Goal: Information Seeking & Learning: Learn about a topic

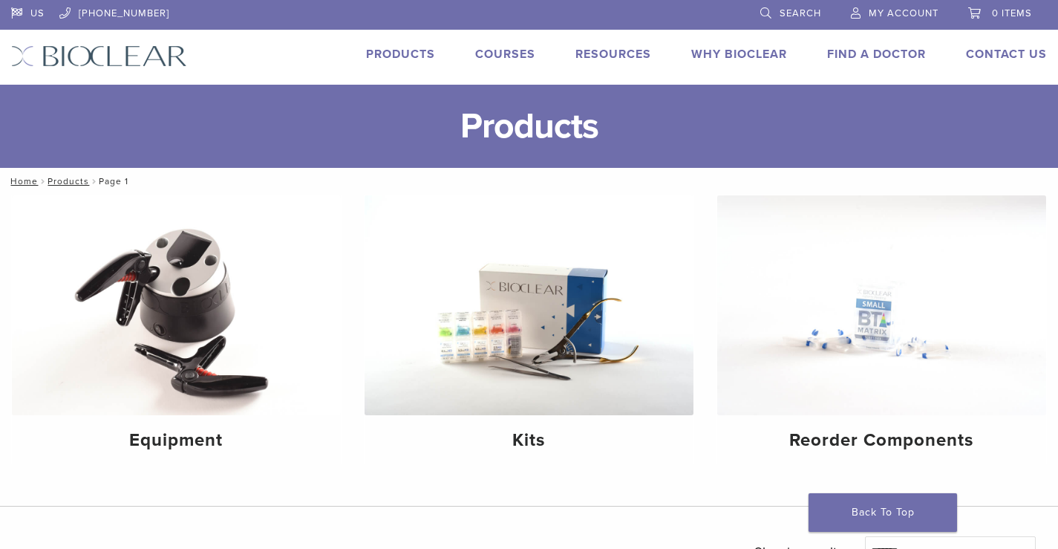
click at [504, 51] on link "Courses" at bounding box center [505, 54] width 60 height 15
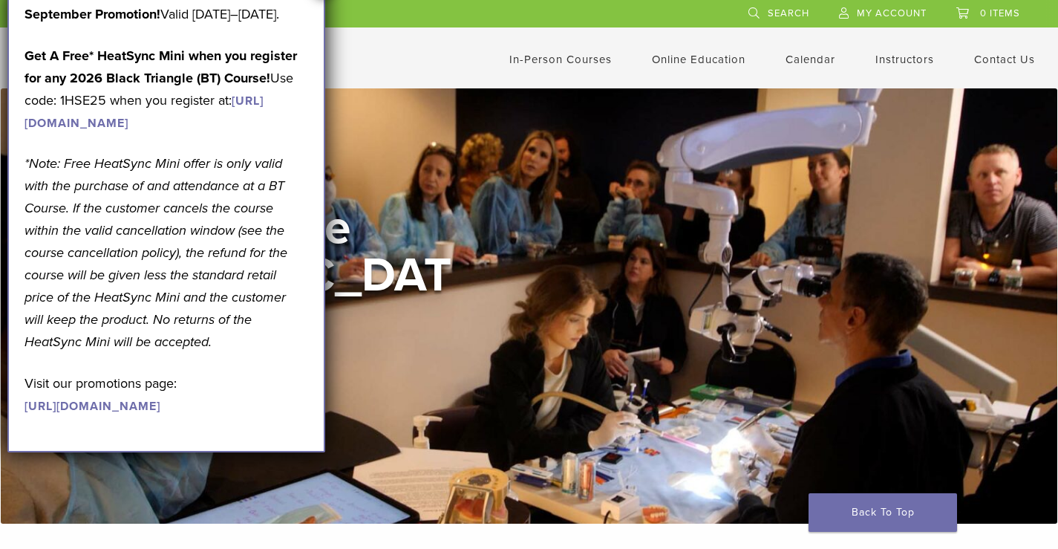
click at [417, 59] on div "In-Person Courses Online Education Interactive Self Guided Calendar Instructors…" at bounding box center [675, 59] width 766 height 28
click at [385, 16] on li at bounding box center [461, 13] width 530 height 27
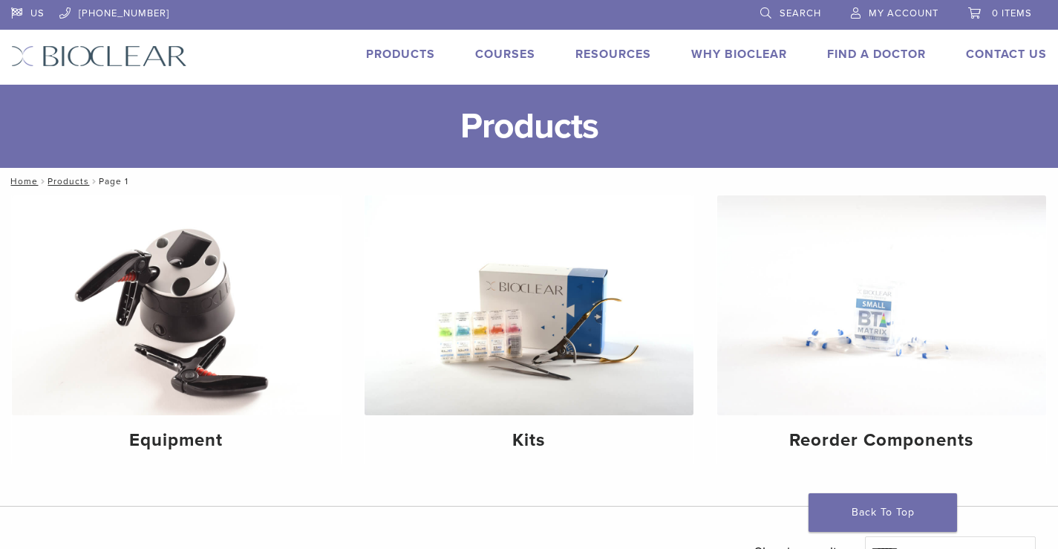
click at [701, 49] on link "Why Bioclear" at bounding box center [739, 54] width 96 height 15
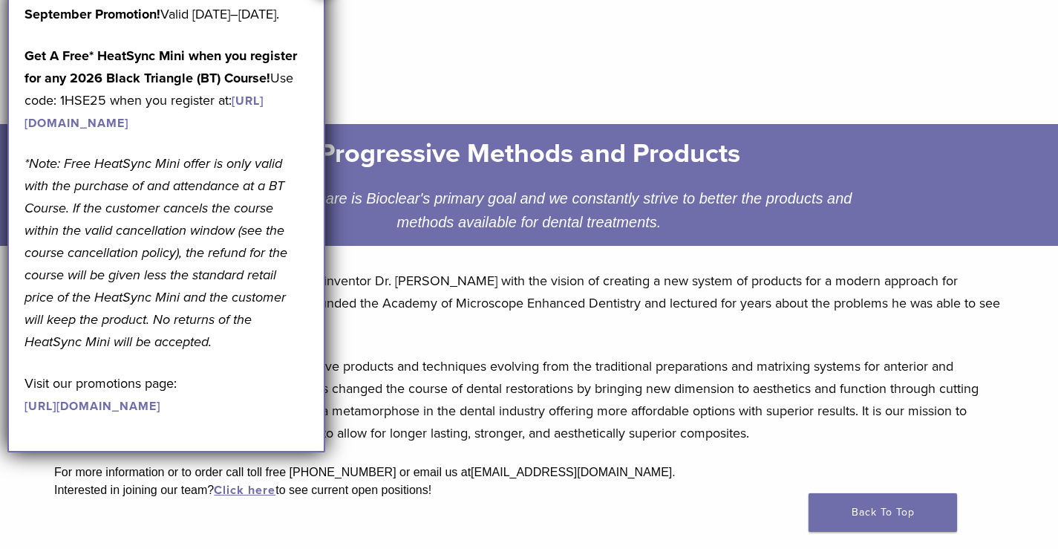
scroll to position [223, 0]
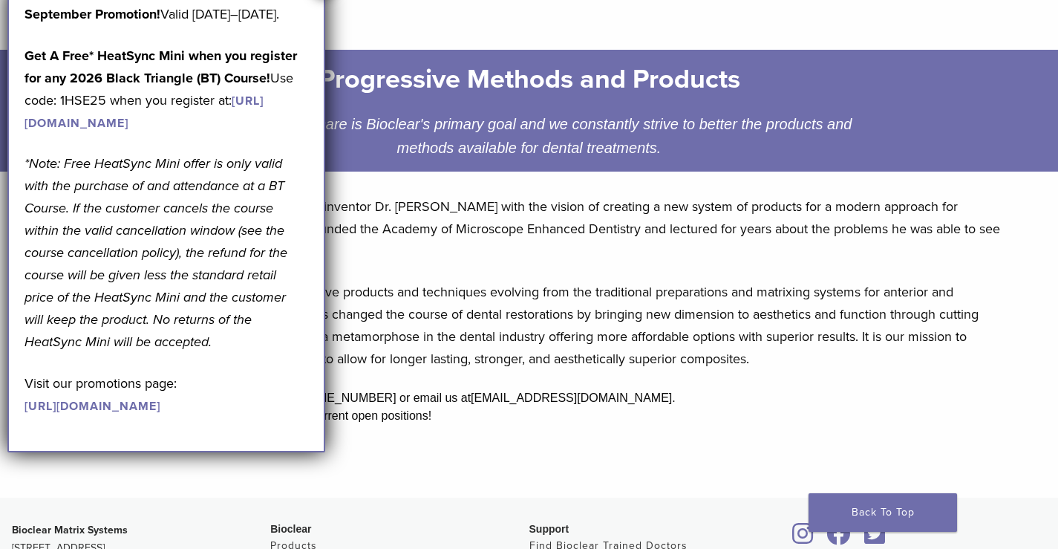
click at [229, 212] on div "September Promotion! Valid [DATE]–[DATE]. Get A Free* HeatSync Mini when you re…" at bounding box center [167, 209] width 284 height 413
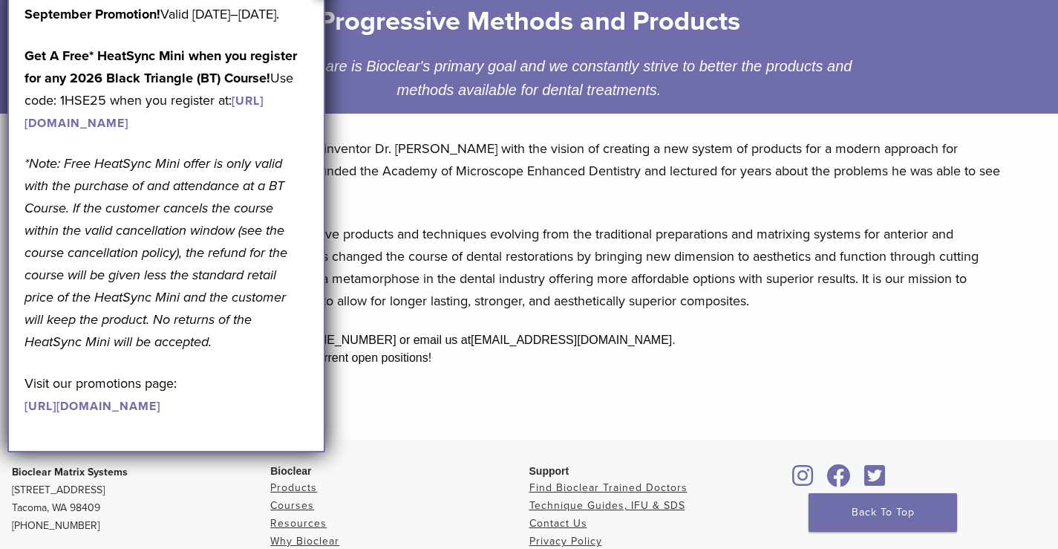
scroll to position [420, 0]
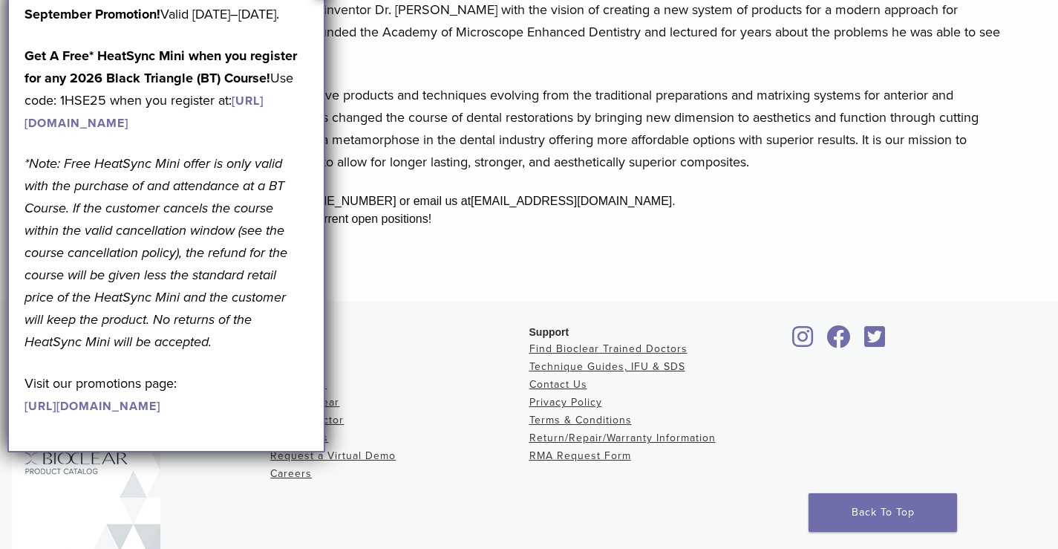
click at [183, 452] on div "September Promotion! Valid September 1–30, 2025. Get A Free* HeatSync Mini when…" at bounding box center [166, 219] width 318 height 466
click at [437, 436] on div "Bioclear Products Courses Resources Why Bioclear Find A Doctor Contact Us Reque…" at bounding box center [399, 470] width 258 height 290
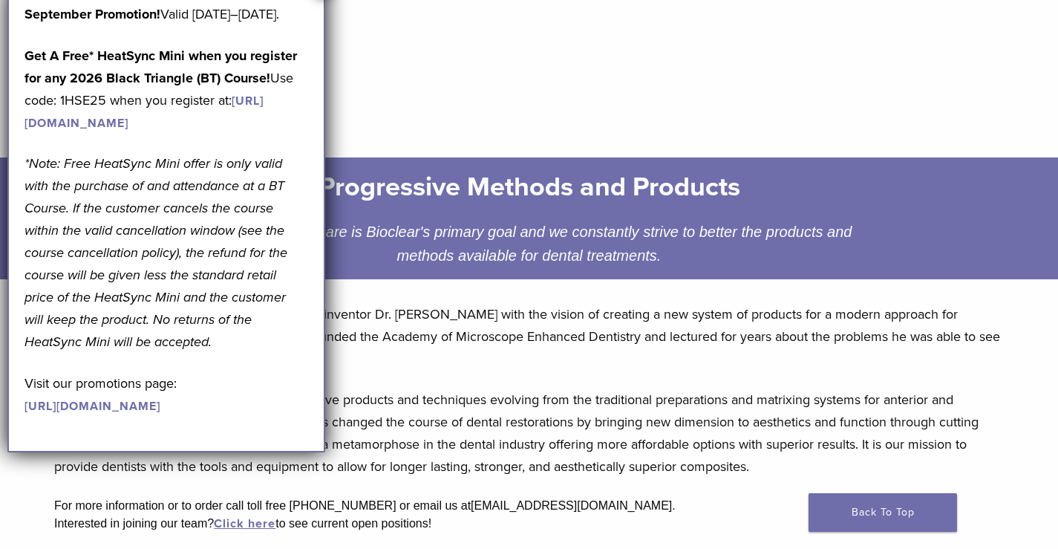
scroll to position [0, 0]
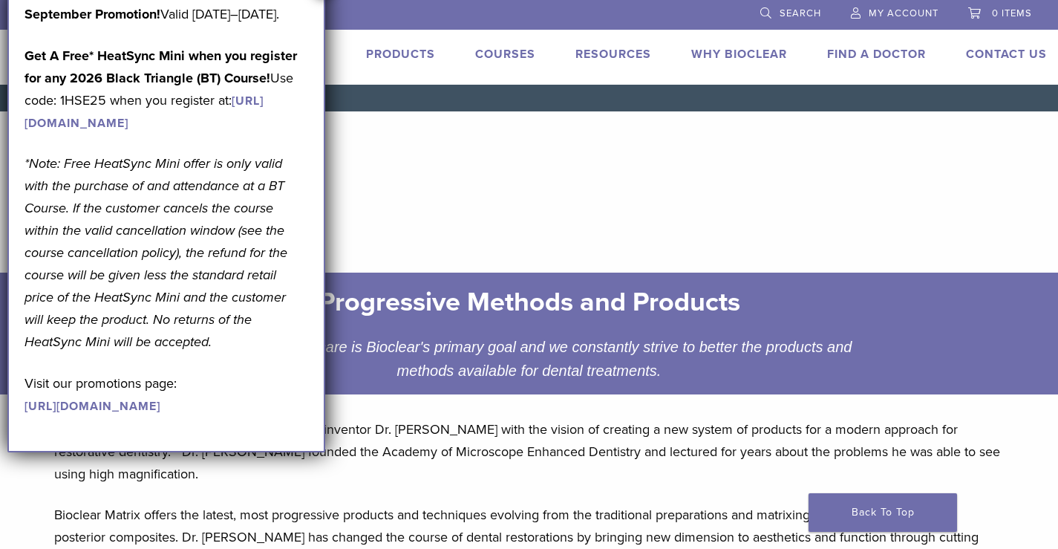
click at [163, 134] on p "Get A Free* HeatSync Mini when you register for any 2026 Black Triangle (BT) Co…" at bounding box center [167, 89] width 284 height 89
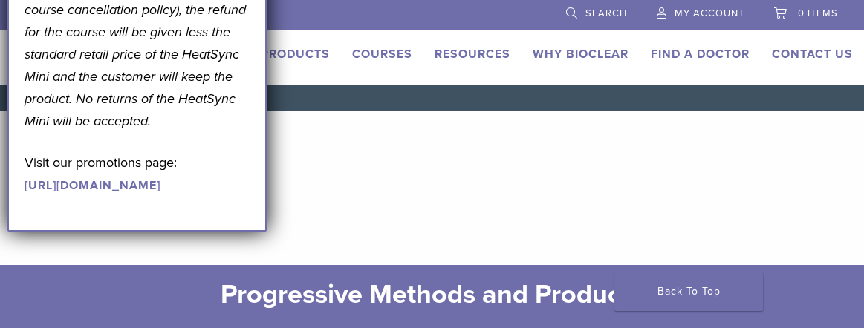
click at [179, 132] on p "*Note: Free HeatSync Mini offer is only valid with the purchase of and attendan…" at bounding box center [137, 9] width 225 height 245
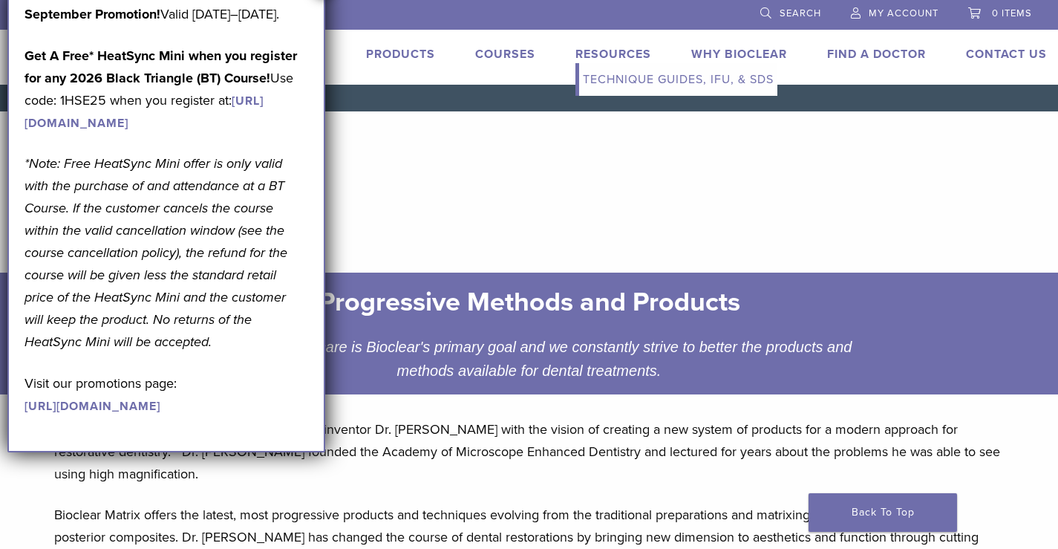
click at [601, 59] on link "Resources" at bounding box center [614, 54] width 76 height 15
click at [631, 77] on link "Technique Guides, IFU, & SDS" at bounding box center [678, 79] width 198 height 33
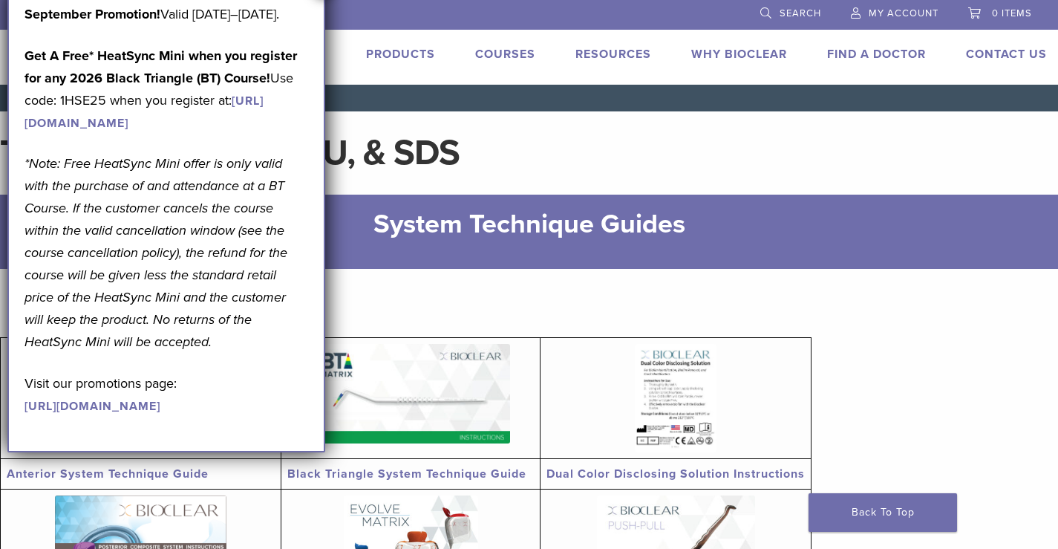
click at [172, 25] on p "September Promotion! Valid [DATE]–[DATE]." at bounding box center [167, 14] width 284 height 22
